Goal: Navigation & Orientation: Find specific page/section

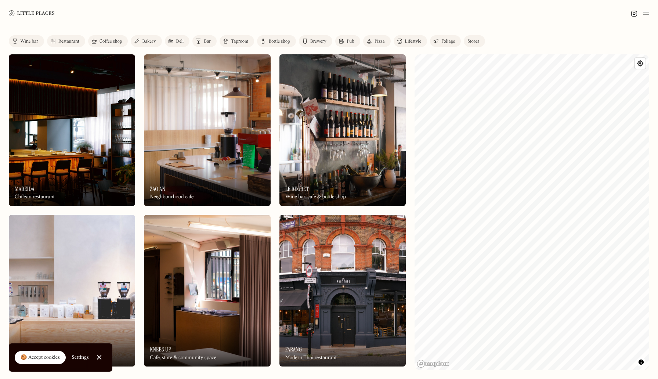
click at [77, 42] on div "Restaurant" at bounding box center [68, 41] width 21 height 4
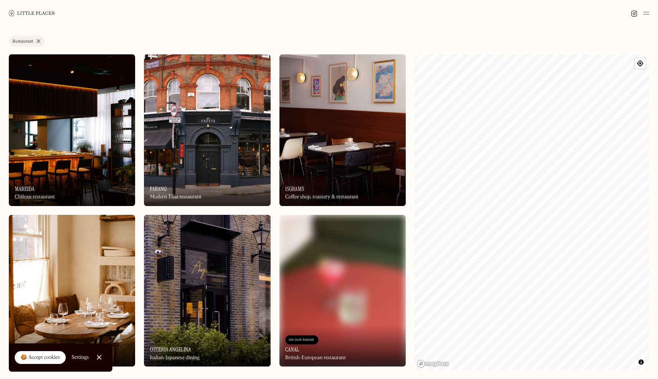
click at [37, 43] on link "Restaurant" at bounding box center [27, 41] width 36 height 12
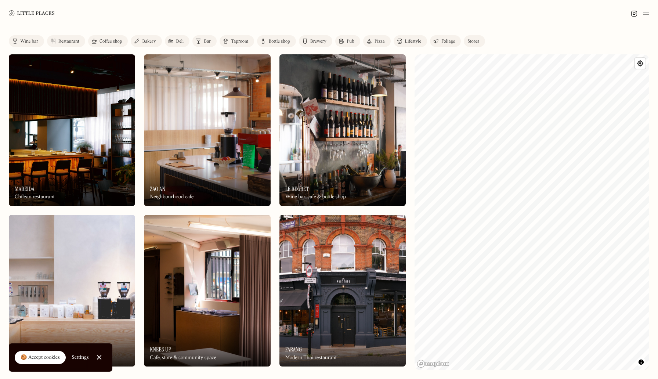
click at [39, 41] on link "Wine bar" at bounding box center [26, 41] width 35 height 12
